Goal: Information Seeking & Learning: Learn about a topic

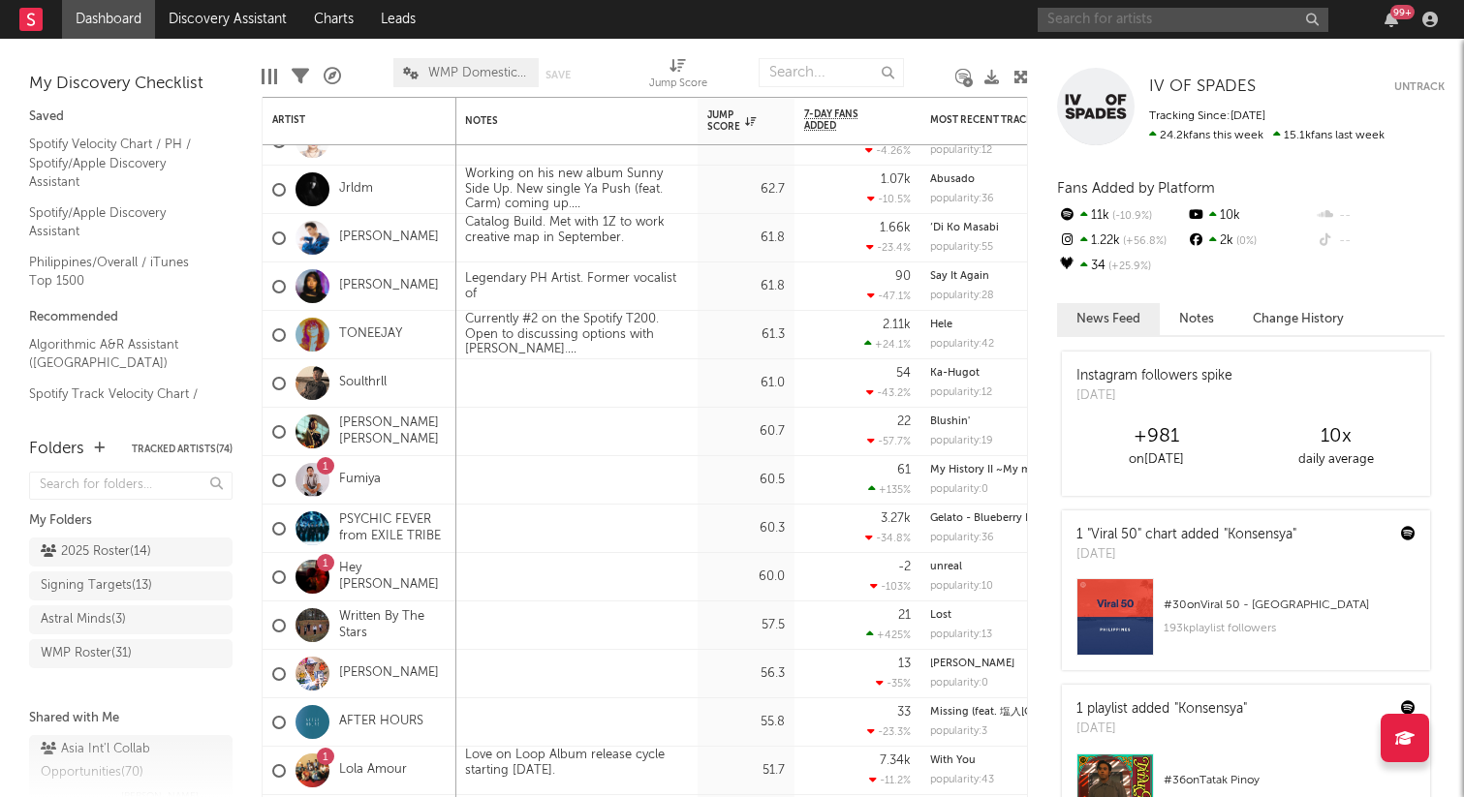
click at [1128, 13] on input "text" at bounding box center [1183, 20] width 291 height 24
type input "kjwan"
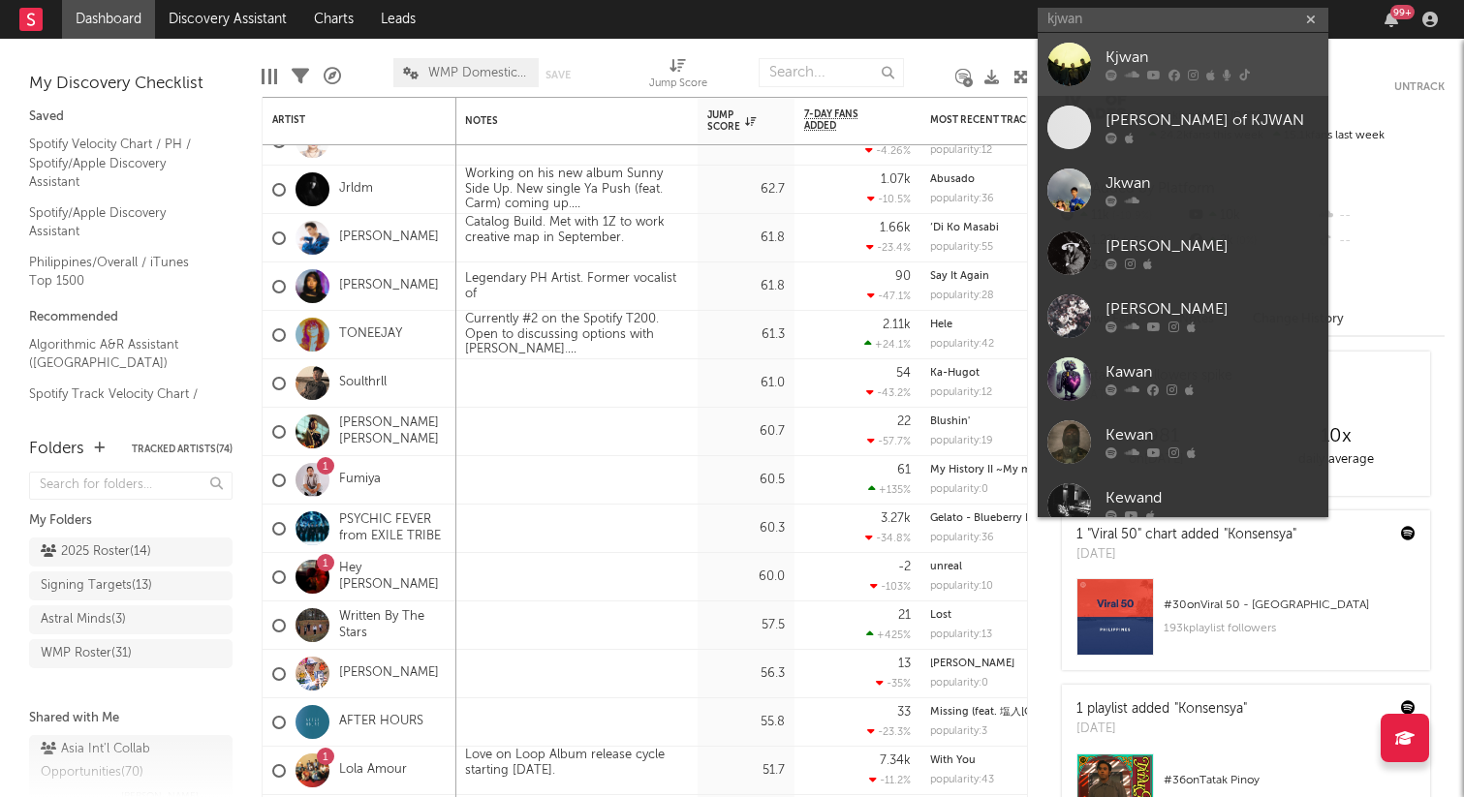
click at [1232, 74] on div at bounding box center [1211, 76] width 213 height 12
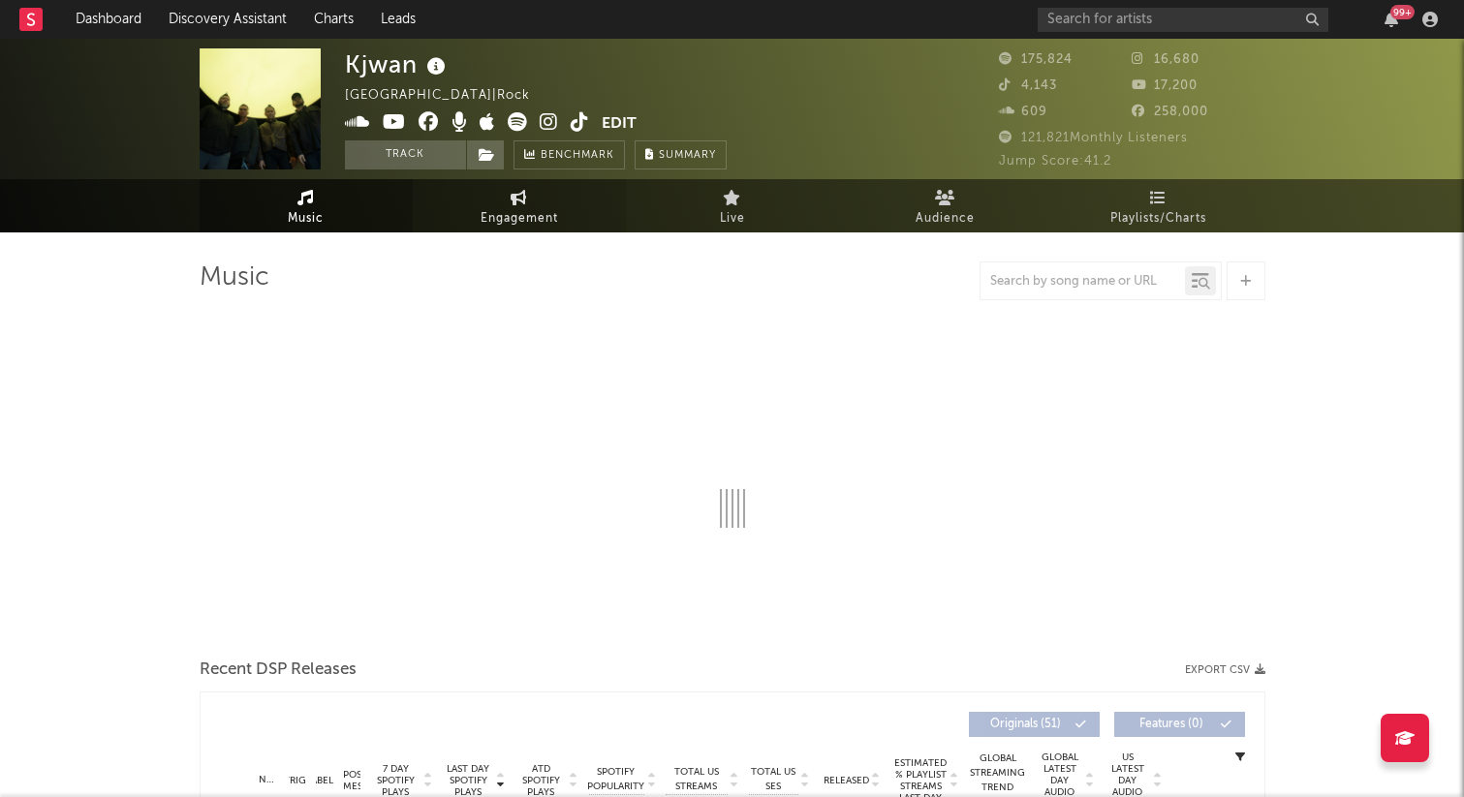
click at [503, 196] on link "Engagement" at bounding box center [519, 205] width 213 height 53
select select "1w"
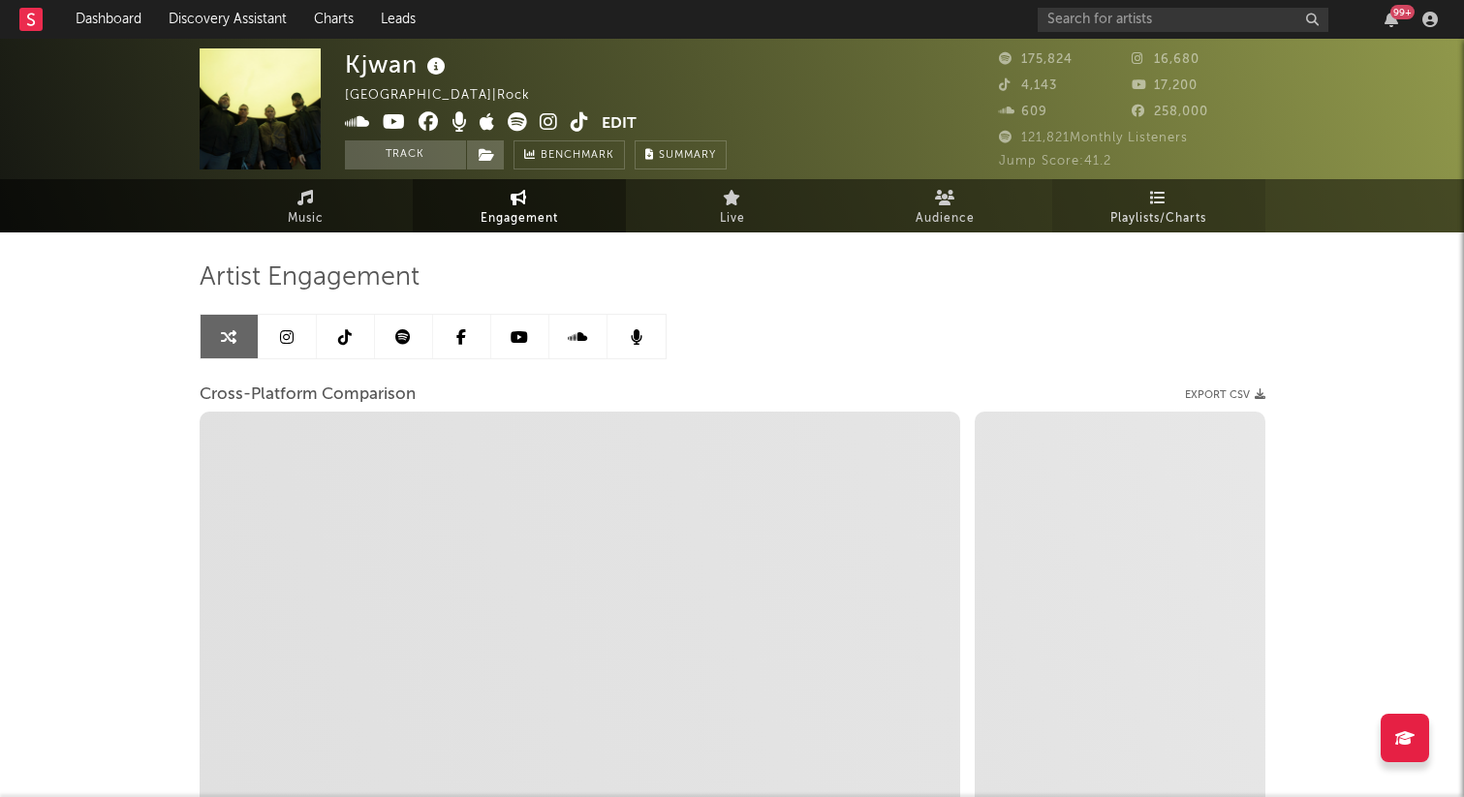
click at [1154, 223] on span "Playlists/Charts" at bounding box center [1158, 218] width 96 height 23
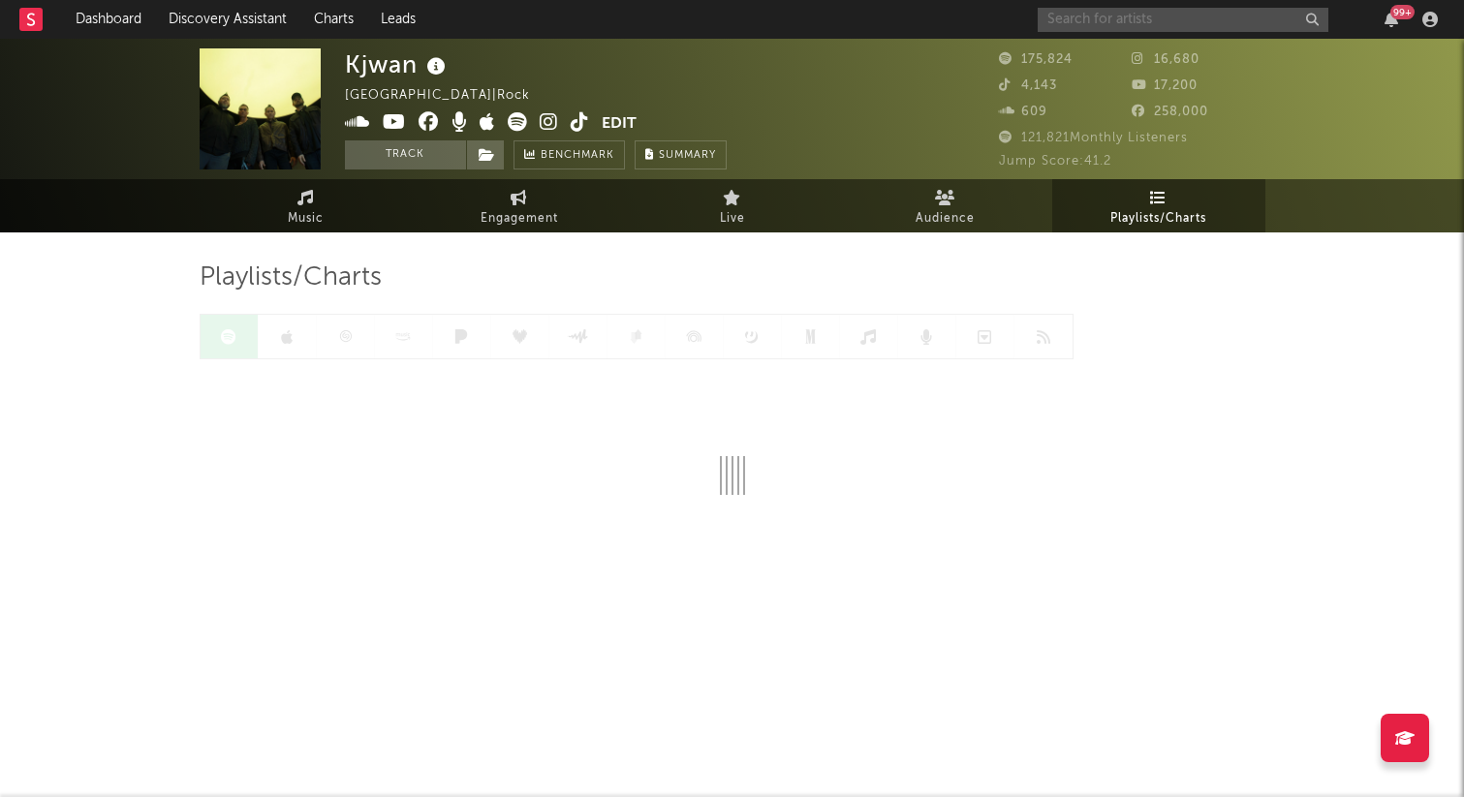
click at [1108, 17] on input "text" at bounding box center [1183, 20] width 291 height 24
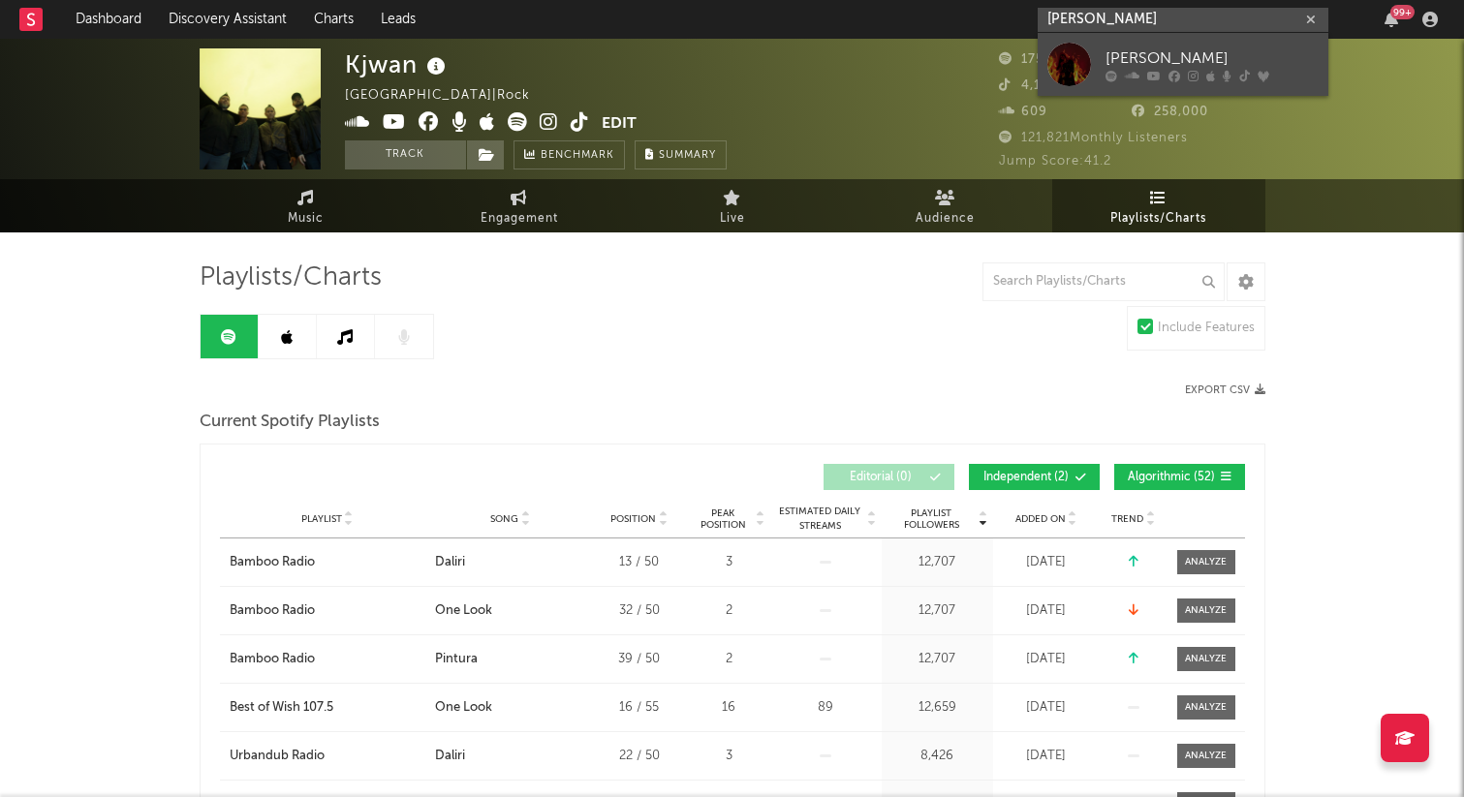
type input "[PERSON_NAME]"
click at [1134, 54] on div "[PERSON_NAME]" at bounding box center [1211, 58] width 213 height 23
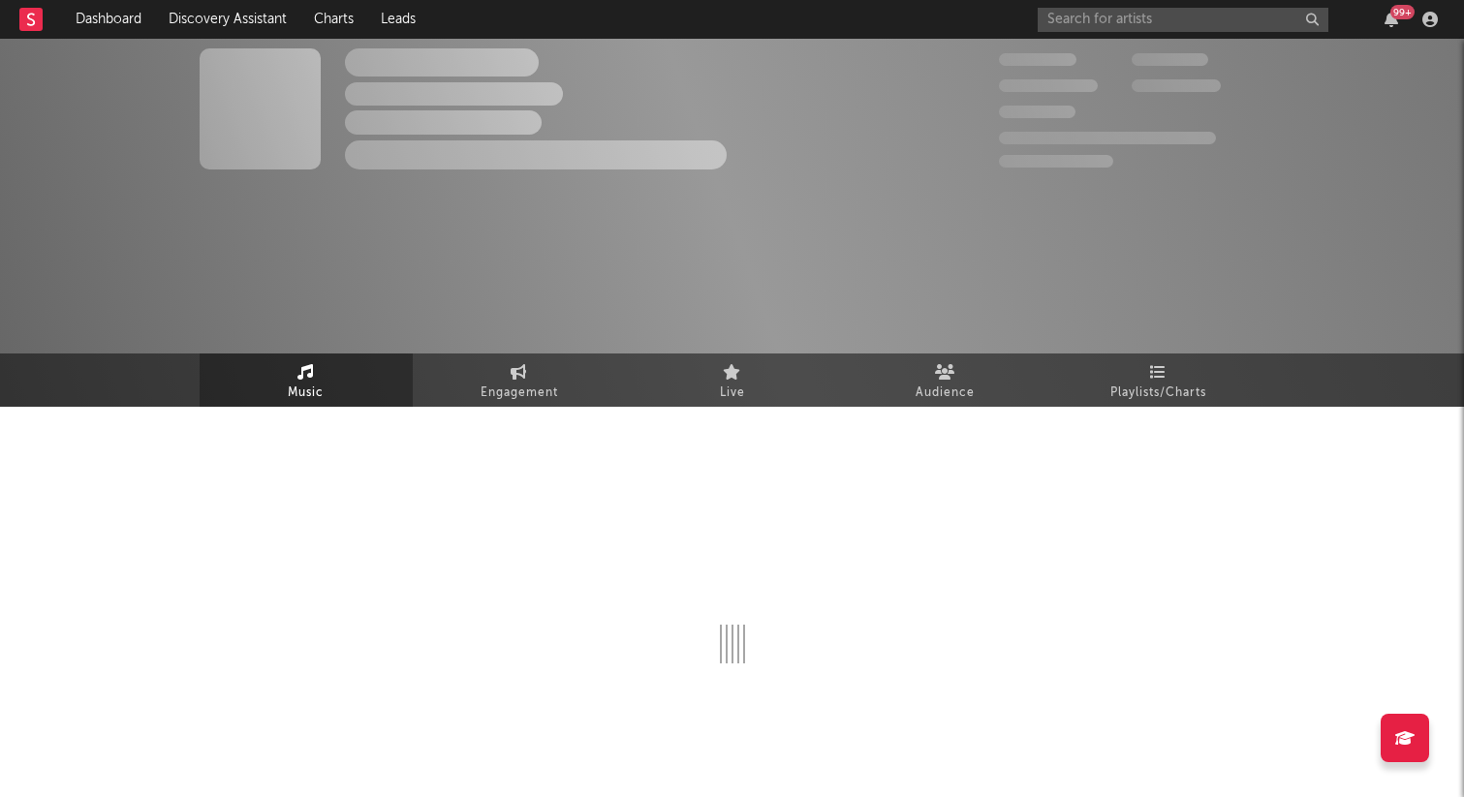
select select "6m"
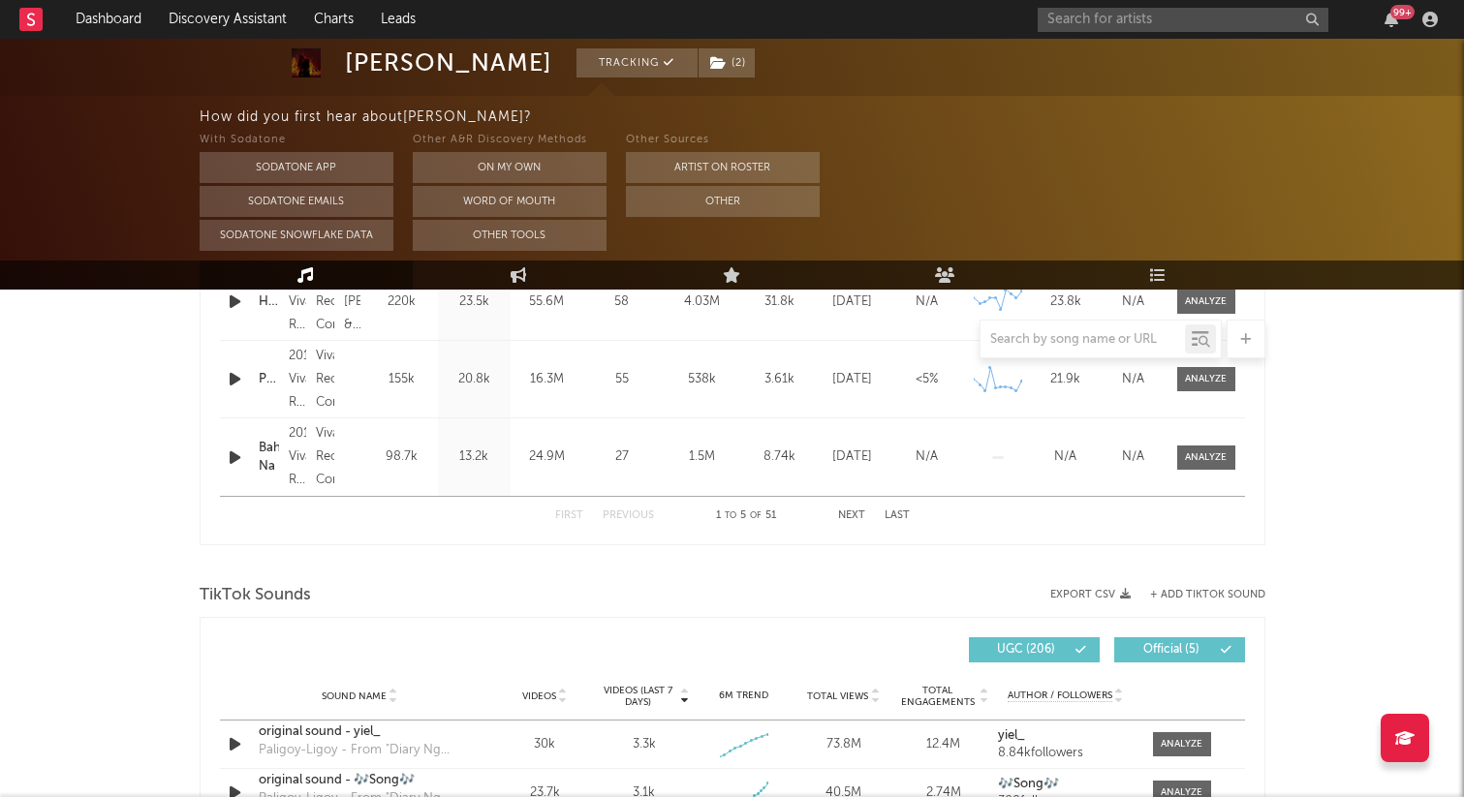
scroll to position [1070, 0]
